Goal: Use online tool/utility: Utilize a website feature to perform a specific function

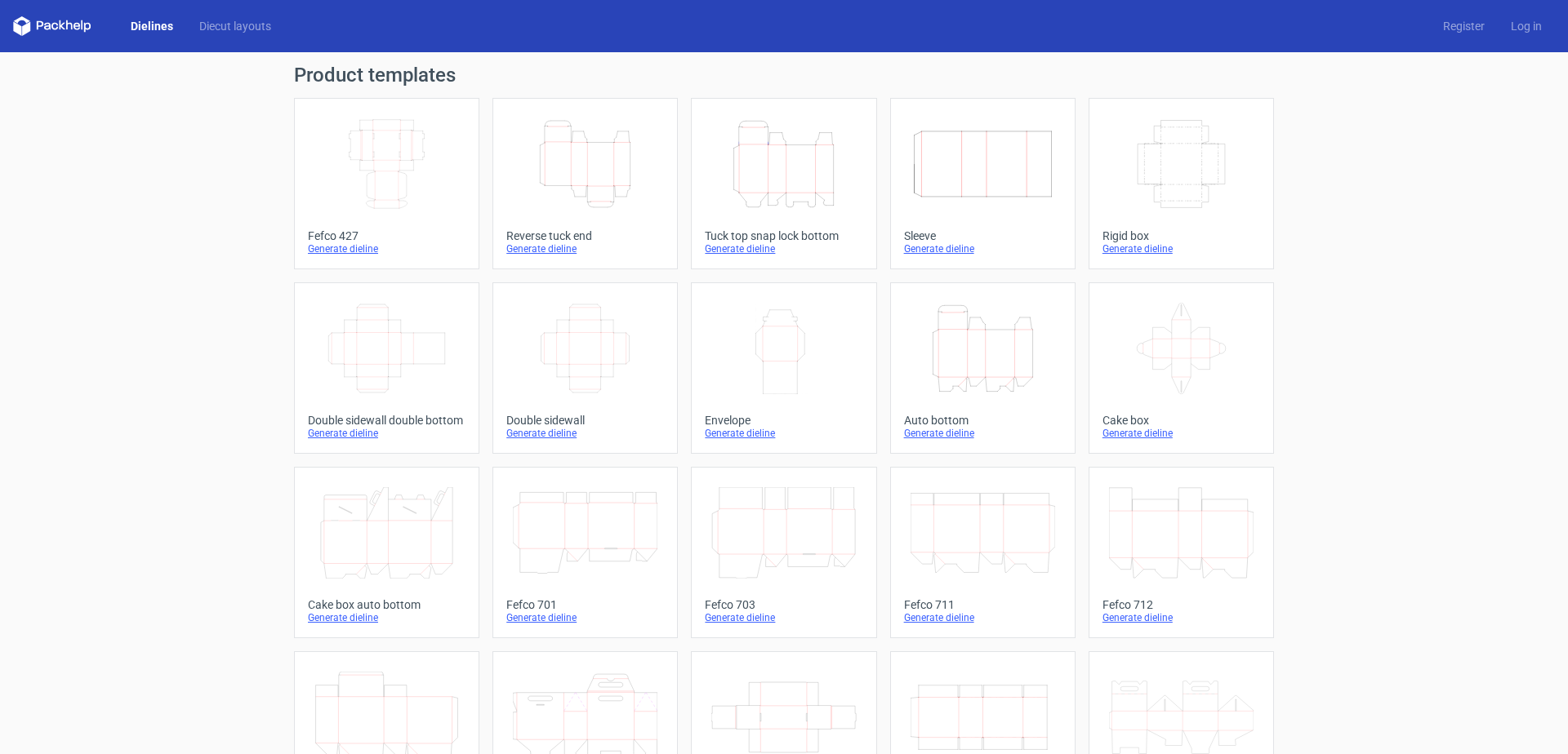
click at [562, 169] on icon "Height Depth Width" at bounding box center [586, 164] width 145 height 91
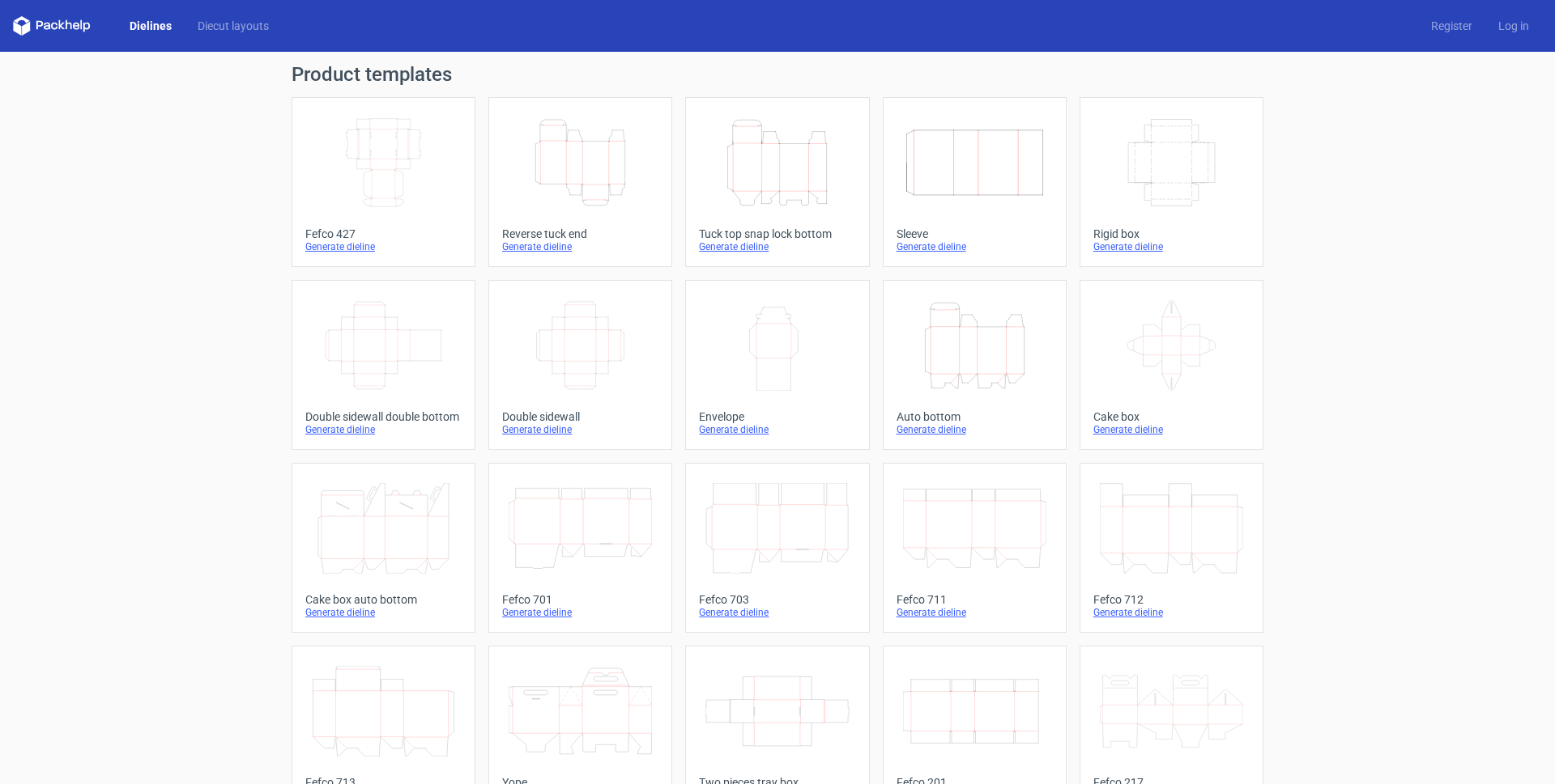
click at [564, 226] on link "Height Depth Width Reverse tuck end Generate dieline" at bounding box center [580, 182] width 184 height 170
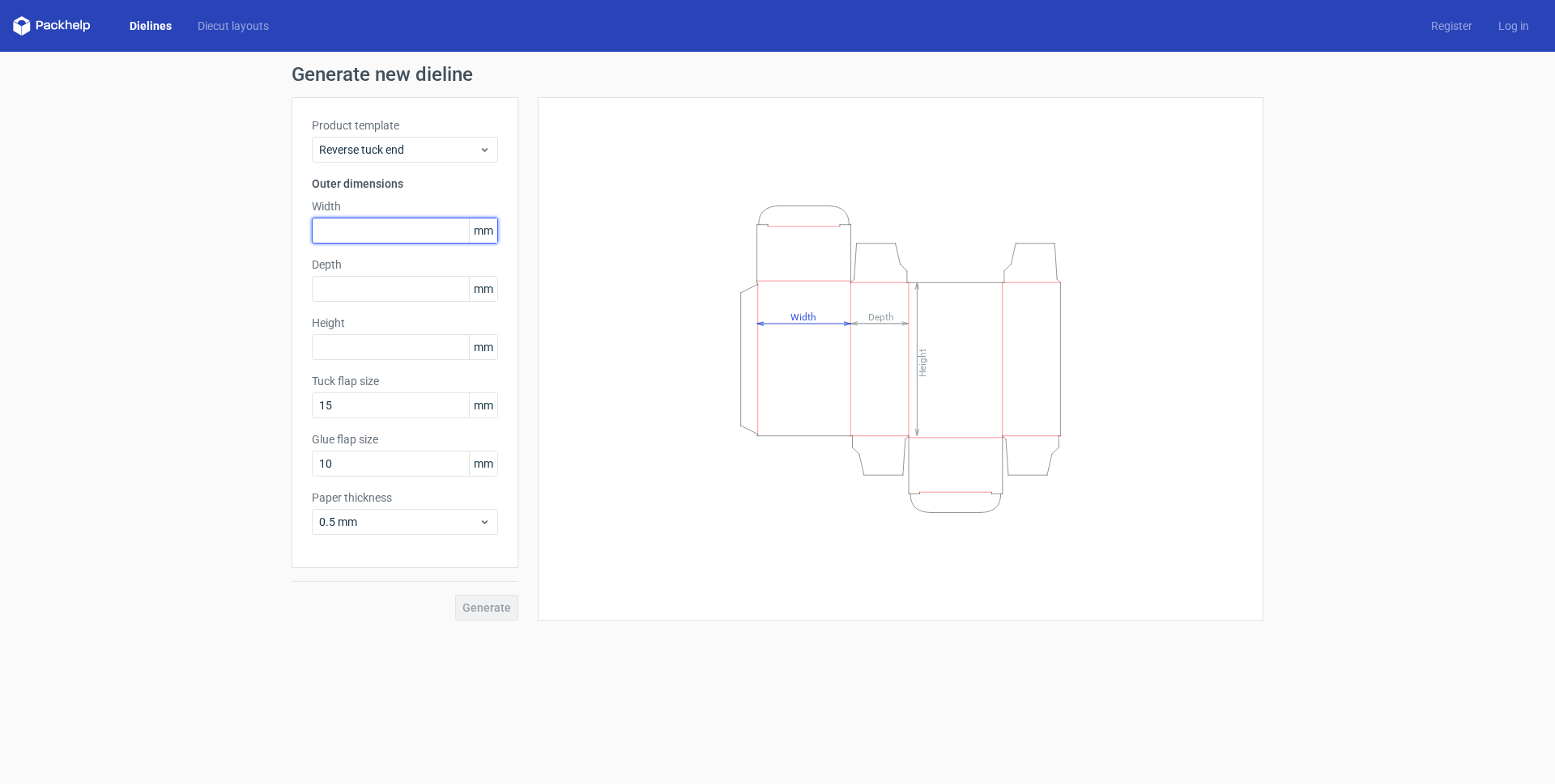
click at [382, 223] on input "text" at bounding box center [404, 230] width 186 height 26
type input "107"
click at [389, 290] on input "text" at bounding box center [404, 289] width 186 height 26
type input "107"
click at [385, 351] on input "text" at bounding box center [404, 347] width 186 height 26
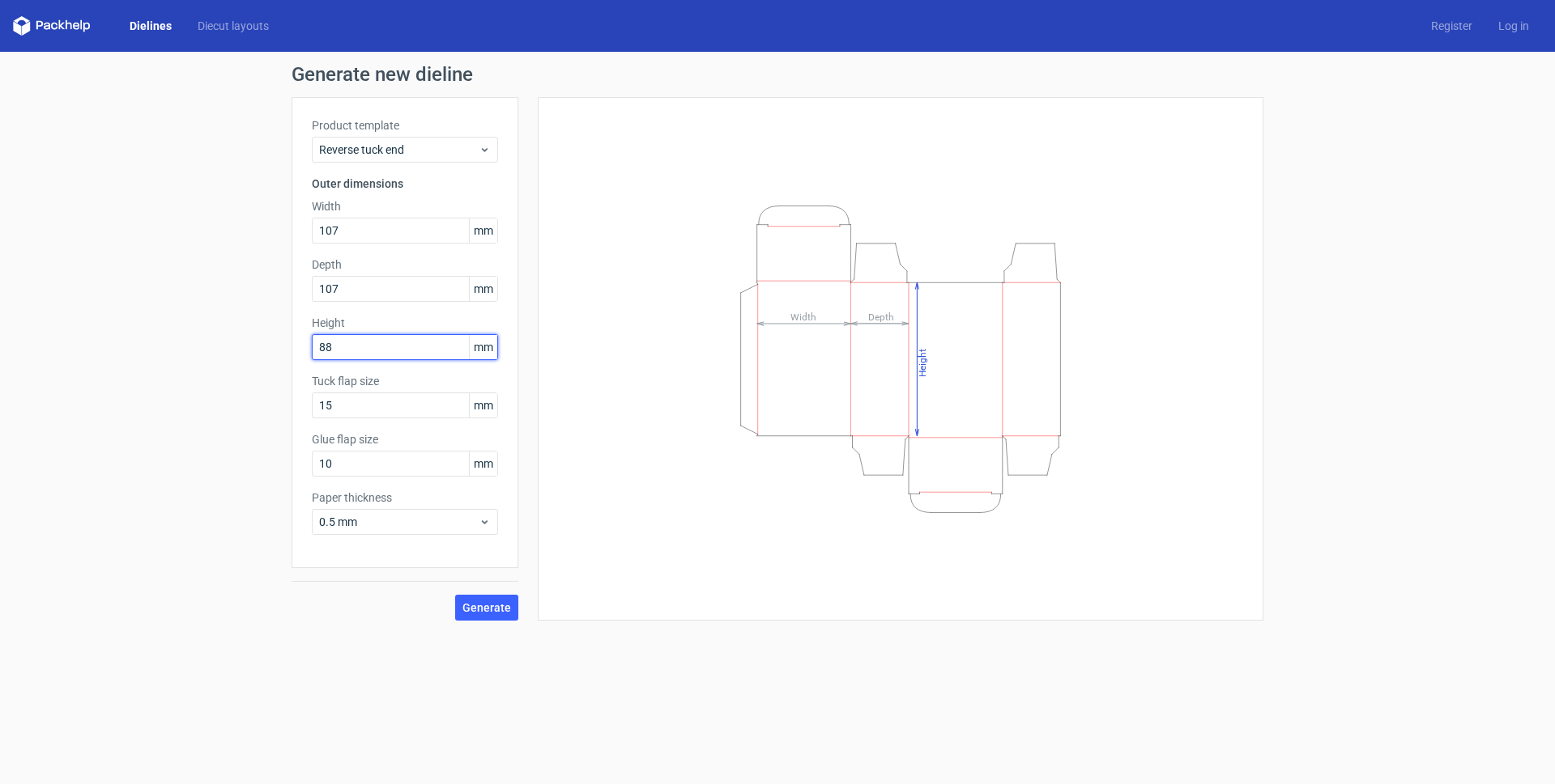
type input "88"
click at [455, 595] on button "Generate" at bounding box center [486, 608] width 63 height 26
